Goal: Task Accomplishment & Management: Use online tool/utility

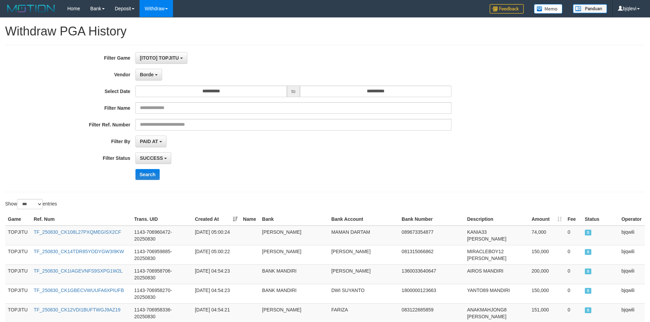
select select "**********"
select select "***"
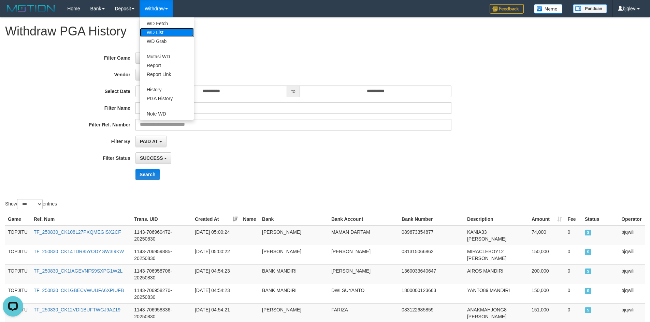
click at [179, 31] on link "WD List" at bounding box center [167, 32] width 54 height 9
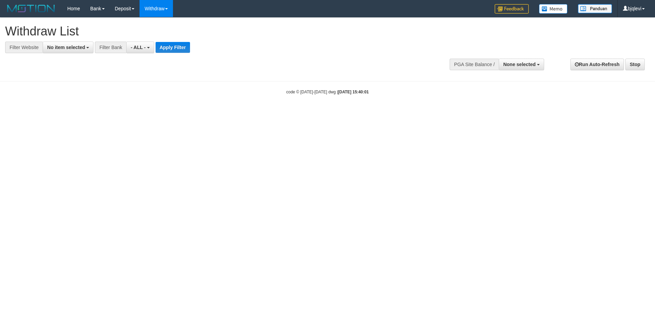
select select
click at [74, 47] on span "No item selected" at bounding box center [66, 47] width 38 height 5
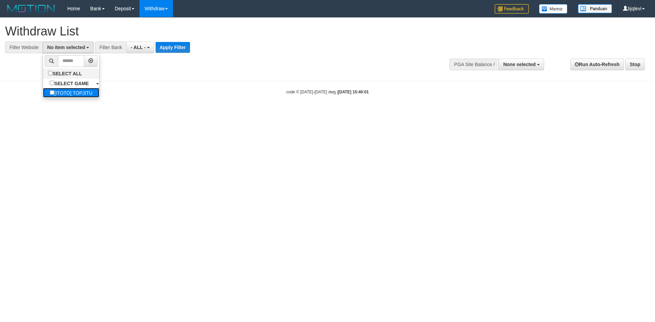
click at [85, 88] on label "[ITOTO] TOPJITU" at bounding box center [71, 93] width 56 height 10
select select "****"
click at [173, 48] on button "Apply Filter" at bounding box center [174, 47] width 34 height 11
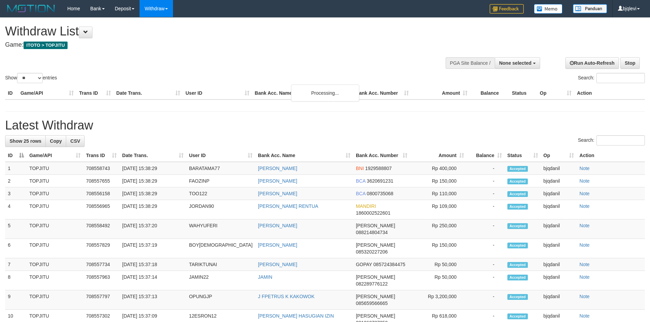
select select
select select "**"
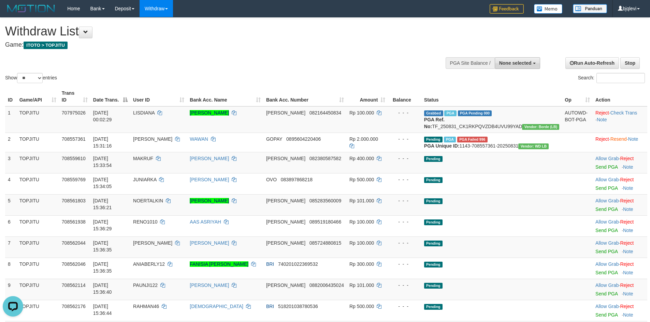
click at [512, 64] on span "None selected" at bounding box center [515, 62] width 32 height 5
click at [513, 92] on label "SELECT GAME" at bounding box center [505, 88] width 48 height 9
click at [510, 98] on label "[ITOTO] TOPJITU" at bounding box center [510, 97] width 59 height 9
select select "****"
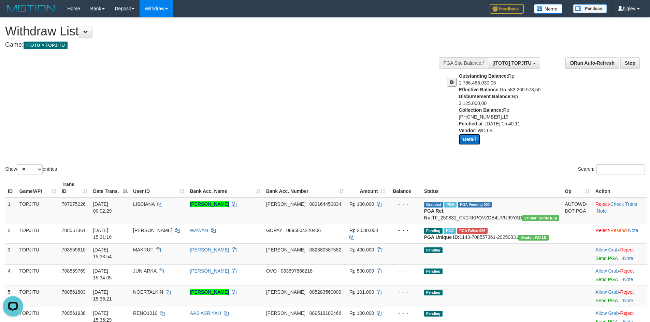
click at [476, 138] on button "Detail" at bounding box center [469, 139] width 21 height 11
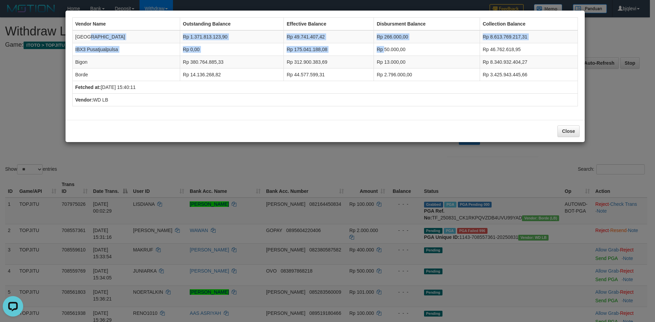
drag, startPoint x: 128, startPoint y: 38, endPoint x: 379, endPoint y: 47, distance: 251.3
click at [379, 47] on tbody "Dubai Rp 1.371.813.123,90 Rp 49.741.407,42 Rp 266.000,00 Rp 8.613.769.217,31 IB…" at bounding box center [324, 55] width 505 height 51
click at [385, 39] on td "Rp 266.000,00" at bounding box center [427, 36] width 106 height 13
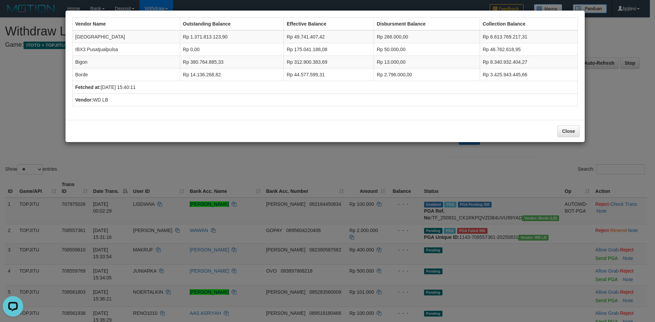
click at [407, 45] on td "Rp 50.000,00" at bounding box center [427, 49] width 106 height 13
click at [379, 32] on td "Rp 266.000,00" at bounding box center [427, 36] width 106 height 13
drag, startPoint x: 376, startPoint y: 33, endPoint x: 408, endPoint y: 34, distance: 32.1
click at [408, 34] on td "Rp 266.000,00" at bounding box center [427, 36] width 106 height 13
drag, startPoint x: 378, startPoint y: 57, endPoint x: 370, endPoint y: 51, distance: 10.7
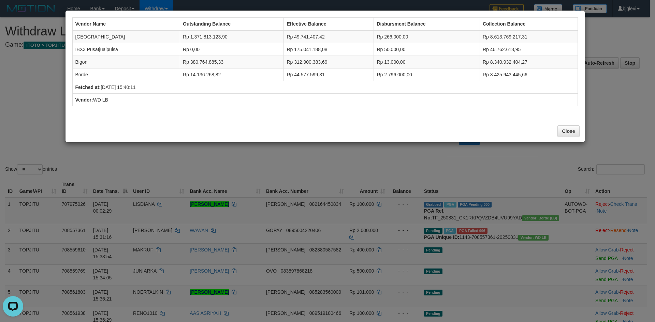
click at [376, 57] on td "Rp 13.000,00" at bounding box center [427, 62] width 106 height 13
click at [373, 94] on td "Vendor: WD LB" at bounding box center [324, 100] width 505 height 13
click at [363, 82] on td "Fetched at: 2025-08-31 15:40:11" at bounding box center [324, 87] width 505 height 13
click at [568, 131] on button "Close" at bounding box center [569, 132] width 22 height 12
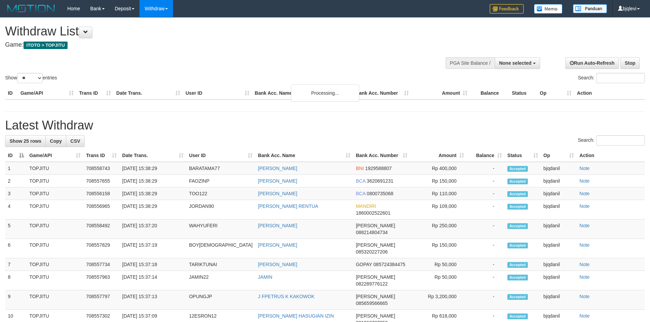
select select
select select "**"
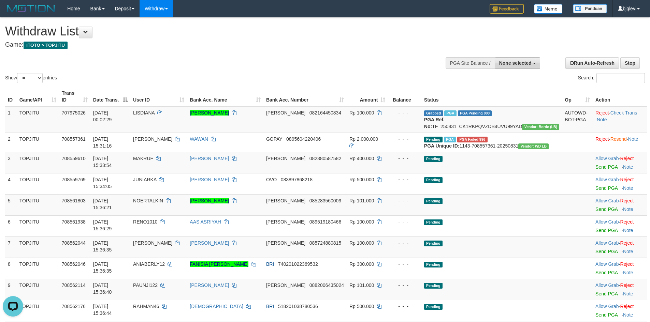
click at [522, 63] on span "None selected" at bounding box center [515, 62] width 32 height 5
click at [524, 98] on label "[ITOTO] TOPJITU" at bounding box center [510, 97] width 59 height 9
select select "****"
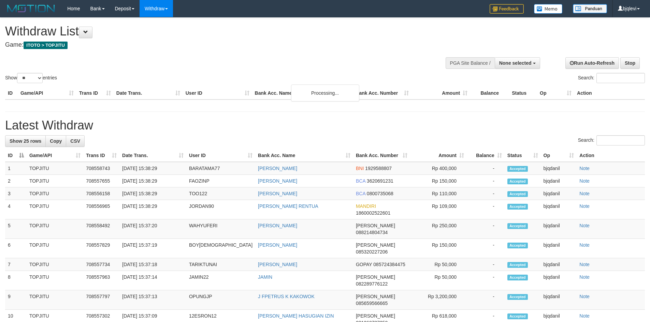
select select
select select "**"
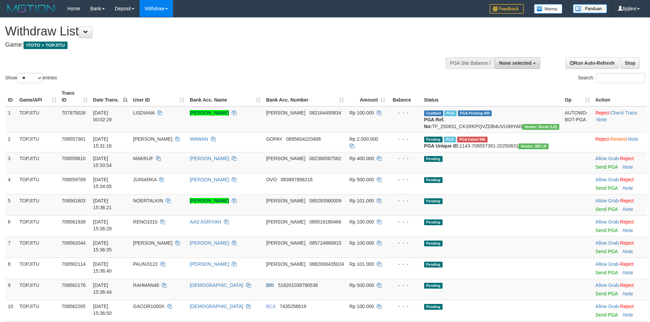
click at [513, 65] on span "None selected" at bounding box center [515, 62] width 32 height 5
click at [508, 98] on label "[ITOTO] TOPJITU" at bounding box center [510, 97] width 59 height 9
select select "****"
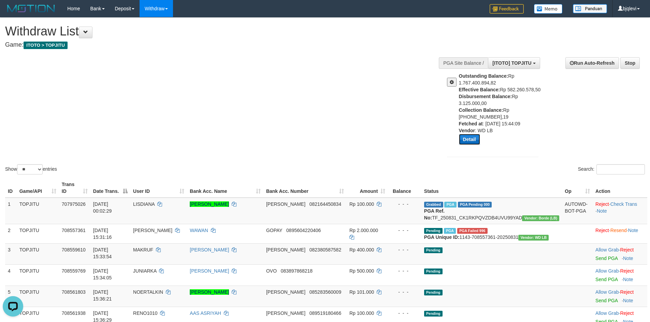
click at [470, 140] on button "Detail" at bounding box center [469, 139] width 21 height 11
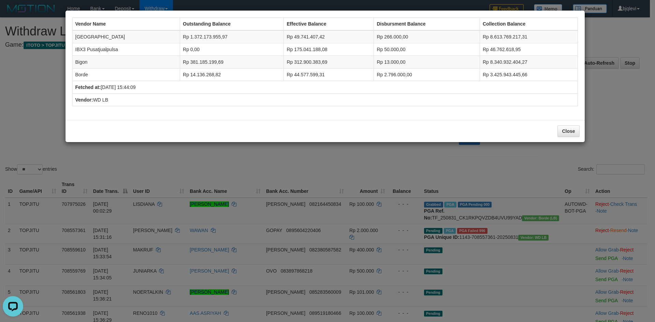
click at [440, 112] on div "Vendor Name Outstanding Balance Effective Balance Disbursment Balance Collectio…" at bounding box center [325, 65] width 513 height 103
click at [413, 168] on div "Vendor Name Outstanding Balance Effective Balance Disbursment Balance Collectio…" at bounding box center [327, 161] width 655 height 322
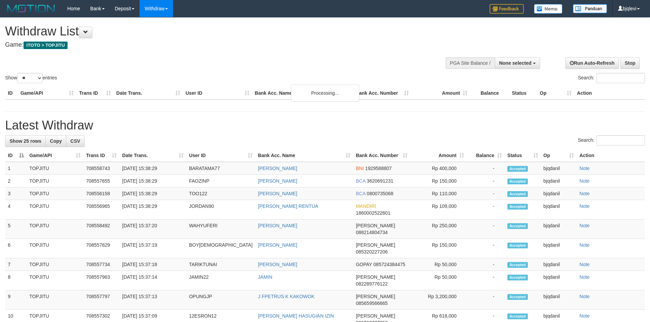
select select
select select "**"
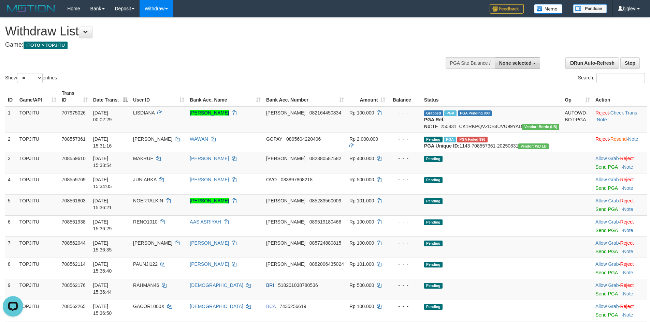
click at [524, 59] on button "None selected" at bounding box center [517, 63] width 45 height 12
click at [529, 66] on button "None selected" at bounding box center [517, 63] width 45 height 12
click at [516, 62] on span "None selected" at bounding box center [515, 62] width 32 height 5
click at [510, 99] on label "[ITOTO] TOPJITU" at bounding box center [510, 97] width 59 height 9
select select "****"
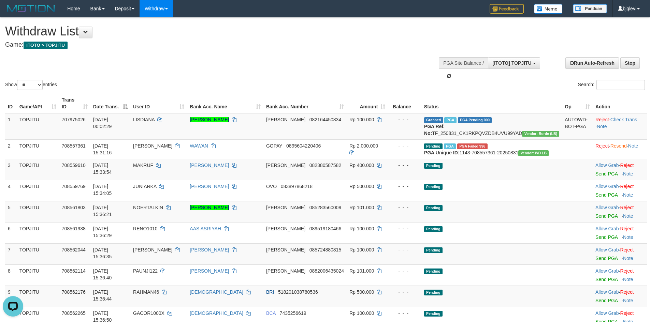
scroll to position [6, 0]
click at [349, 73] on div "Show ** ** ** *** entries Search:" at bounding box center [325, 55] width 650 height 74
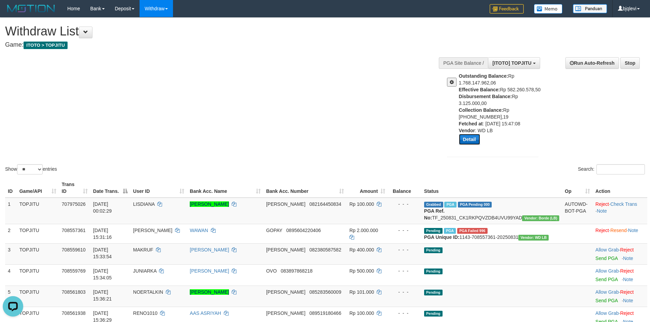
click at [473, 141] on button "Detail" at bounding box center [469, 139] width 21 height 11
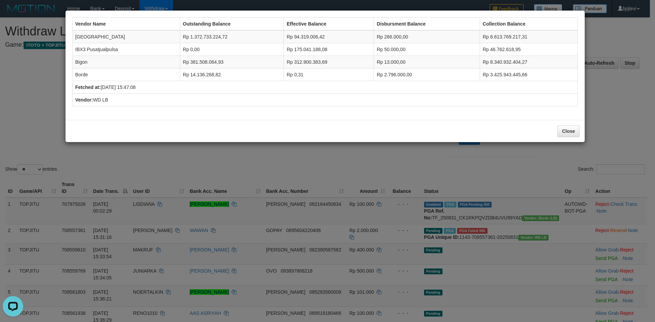
click at [294, 39] on td "Rp 94.319.006,42" at bounding box center [329, 36] width 90 height 13
drag, startPoint x: 286, startPoint y: 34, endPoint x: 292, endPoint y: 34, distance: 5.8
click at [292, 34] on td "Rp 94.319.006,42" at bounding box center [329, 36] width 90 height 13
click at [334, 58] on td "Rp 312.900.383,69" at bounding box center [329, 62] width 90 height 13
click at [565, 130] on button "Close" at bounding box center [569, 132] width 22 height 12
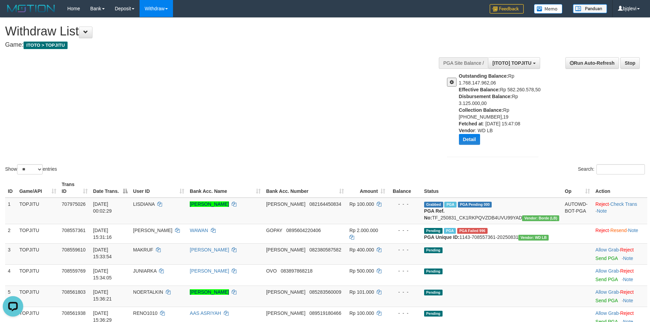
click at [448, 83] on button at bounding box center [452, 82] width 10 height 9
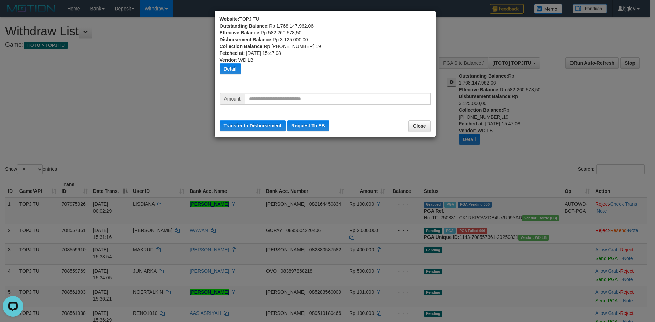
click at [277, 105] on div "Amount" at bounding box center [325, 101] width 221 height 17
click at [331, 100] on input "text" at bounding box center [338, 99] width 186 height 12
type input "********"
click at [266, 131] on div "Transfer to Disbursement Request To EB Close" at bounding box center [325, 126] width 221 height 22
click at [272, 122] on button "Transfer to Disbursement" at bounding box center [253, 125] width 66 height 11
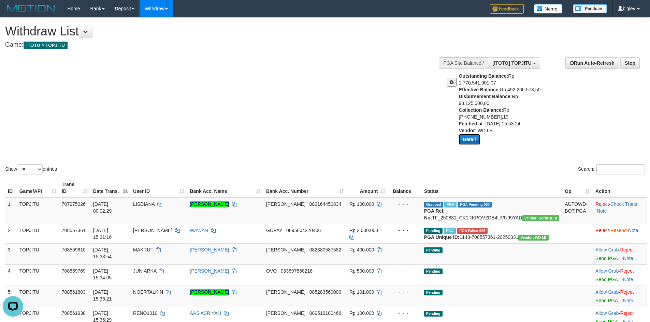
click at [473, 141] on button "Detail" at bounding box center [469, 139] width 21 height 11
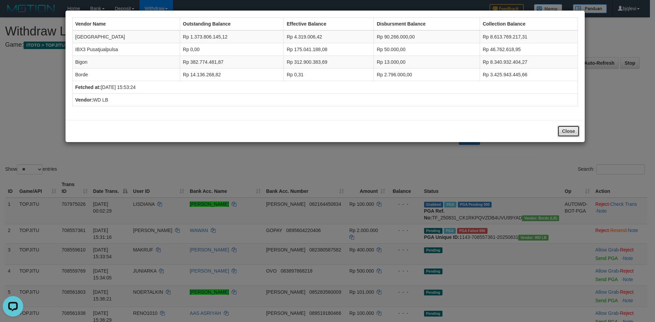
click at [571, 126] on button "Close" at bounding box center [569, 132] width 22 height 12
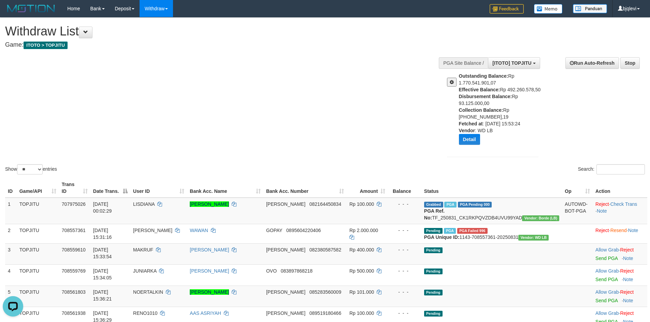
click at [451, 81] on span at bounding box center [452, 82] width 4 height 5
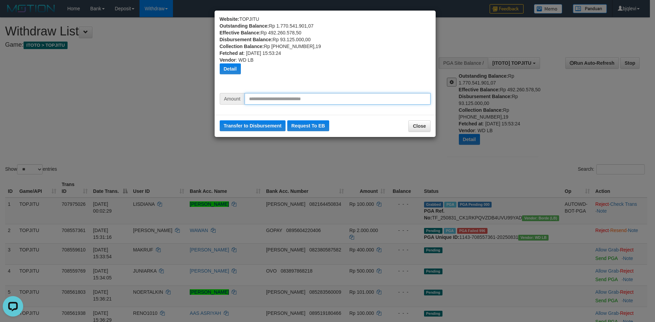
click at [319, 98] on input "text" at bounding box center [338, 99] width 186 height 12
type input "*********"
drag, startPoint x: 430, startPoint y: 78, endPoint x: 249, endPoint y: 103, distance: 181.9
drag, startPoint x: 249, startPoint y: 103, endPoint x: 197, endPoint y: 145, distance: 67.3
click at [189, 151] on div "Website: TOPJITU Outstanding Balance: Rp 1.770.541.901,07 Effective Balance: Rp…" at bounding box center [327, 161] width 655 height 322
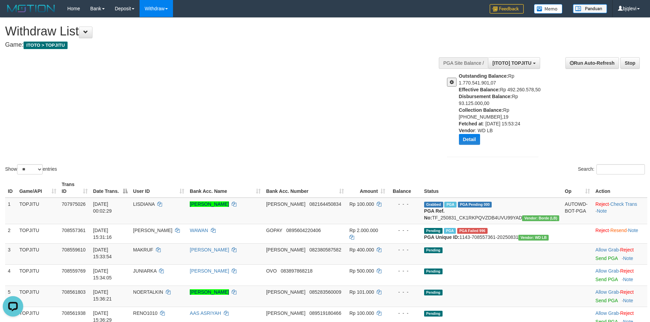
click at [451, 81] on span at bounding box center [452, 82] width 4 height 5
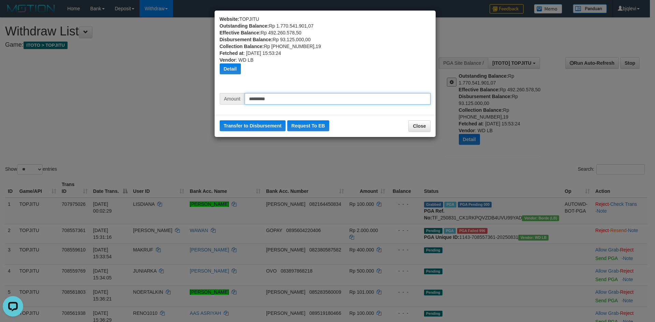
click at [283, 93] on input "*********" at bounding box center [338, 99] width 186 height 12
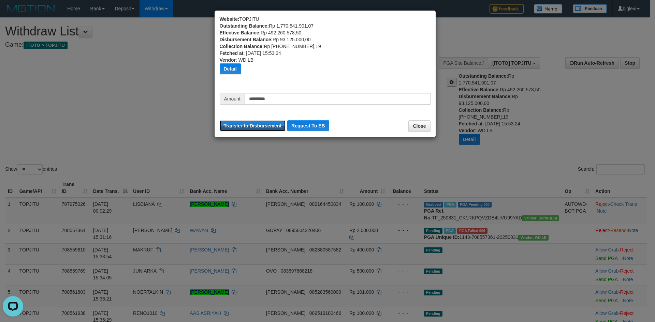
click at [261, 125] on button "Transfer to Disbursement" at bounding box center [253, 125] width 66 height 11
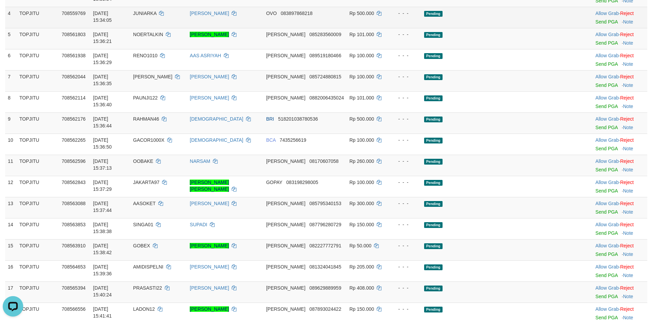
scroll to position [0, 0]
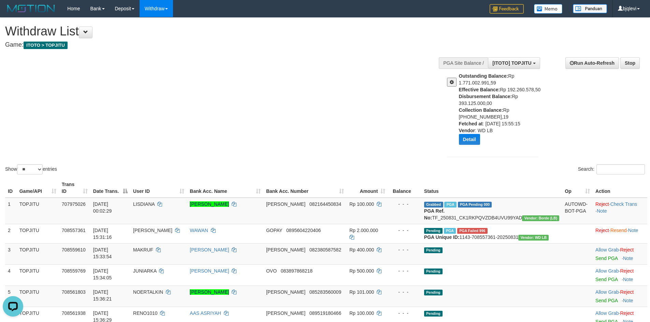
click at [452, 78] on button at bounding box center [452, 82] width 10 height 9
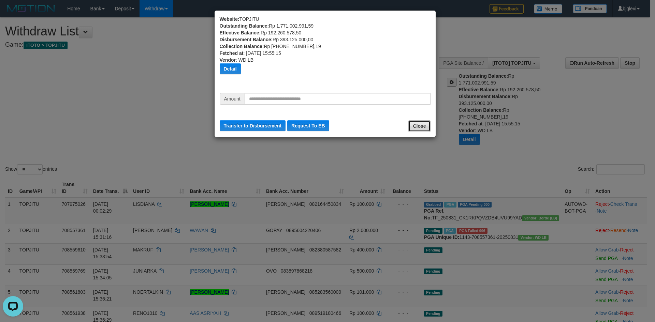
click at [417, 123] on button "Close" at bounding box center [419, 126] width 22 height 12
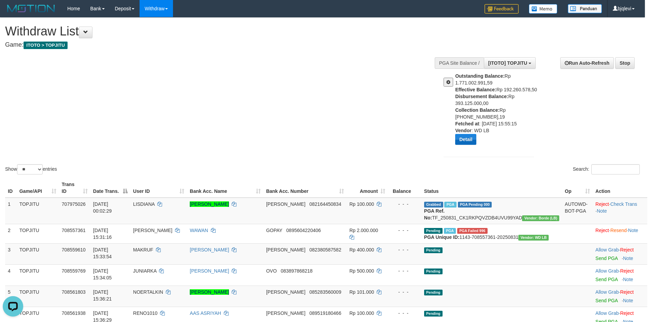
click at [459, 135] on div "Outstanding Balance: Rp 1.771.002.991,59 Effective Balance: Rp 192.260.578,50 D…" at bounding box center [488, 111] width 101 height 77
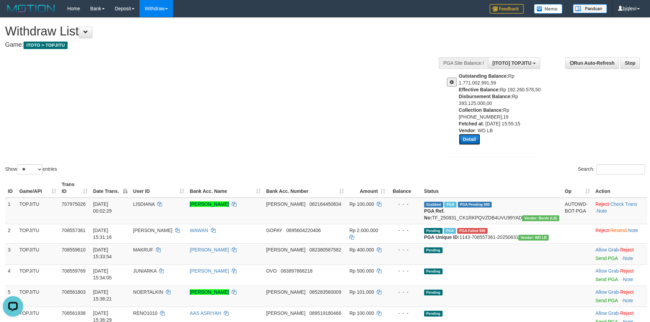
click at [462, 138] on button "Detail" at bounding box center [469, 139] width 21 height 11
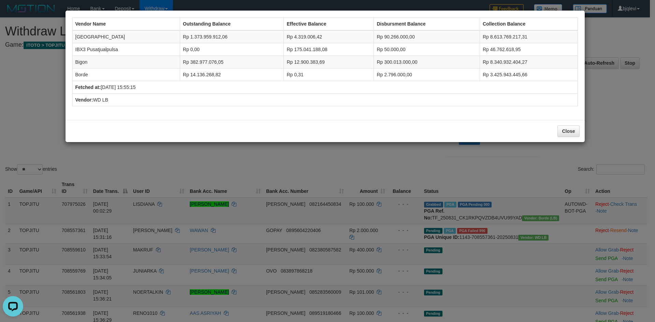
click at [340, 139] on div "Close" at bounding box center [325, 131] width 519 height 22
click at [566, 129] on button "Close" at bounding box center [569, 132] width 22 height 12
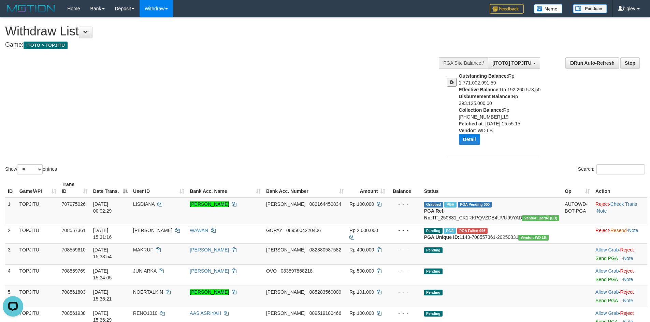
click at [455, 80] on button at bounding box center [452, 82] width 10 height 9
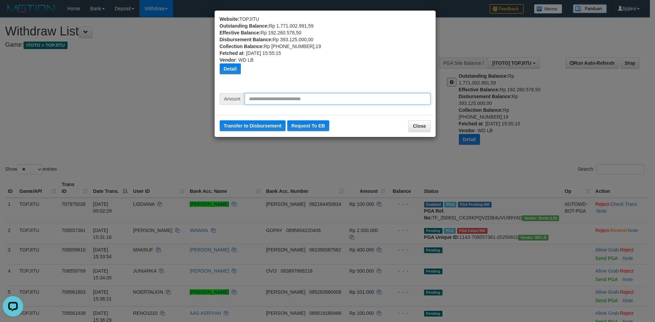
click at [284, 99] on input "text" at bounding box center [338, 99] width 186 height 12
type input "*********"
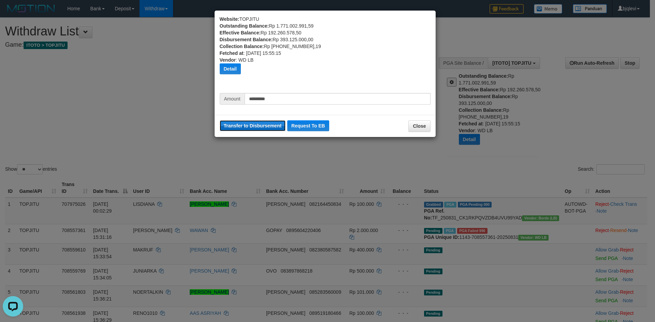
click at [244, 129] on button "Transfer to Disbursement" at bounding box center [253, 125] width 66 height 11
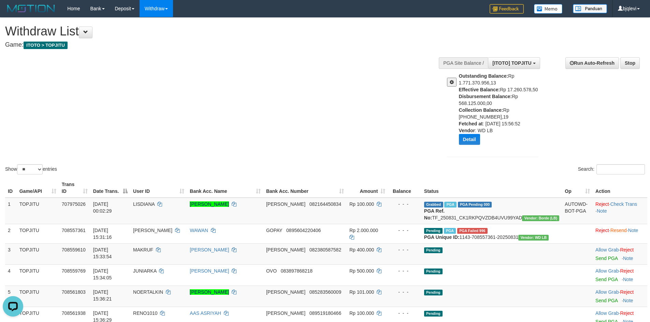
click at [453, 81] on span at bounding box center [452, 82] width 4 height 5
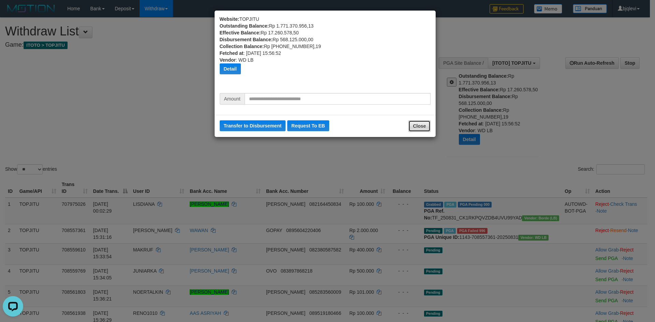
drag, startPoint x: 429, startPoint y: 124, endPoint x: 426, endPoint y: 121, distance: 3.7
click at [427, 123] on button "Close" at bounding box center [419, 126] width 22 height 12
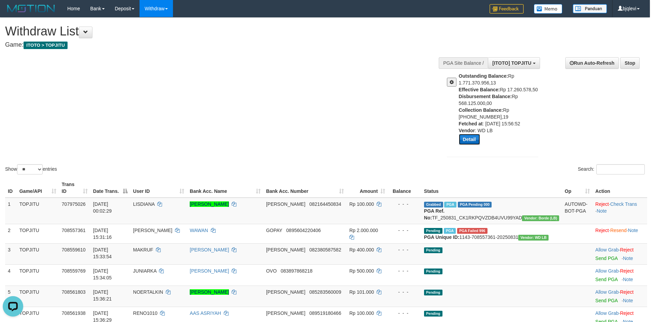
click at [470, 137] on button "Detail" at bounding box center [469, 139] width 21 height 11
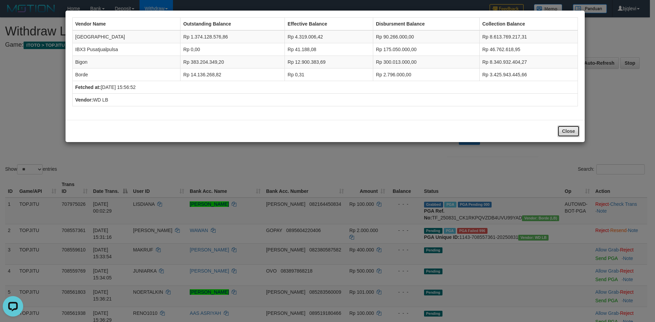
click at [570, 137] on button "Close" at bounding box center [569, 132] width 22 height 12
